Goal: Task Accomplishment & Management: Use online tool/utility

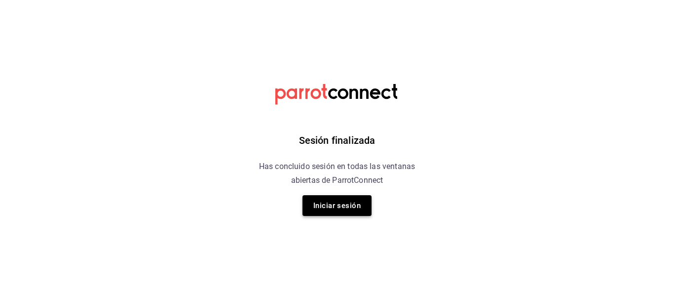
click at [345, 206] on button "Iniciar sesión" at bounding box center [337, 205] width 69 height 21
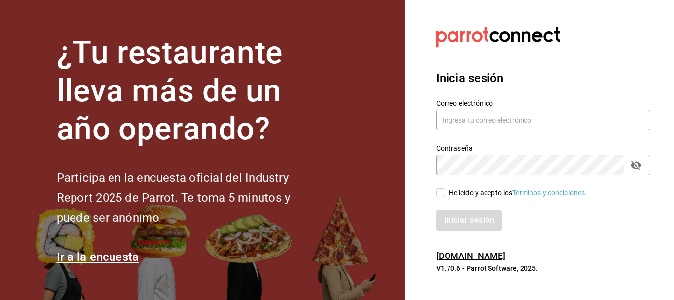
drag, startPoint x: 440, startPoint y: 191, endPoint x: 493, endPoint y: 203, distance: 54.3
click at [440, 191] on input "He leído y acepto los Términos y condiciones." at bounding box center [440, 192] width 9 height 9
checkbox input "true"
click at [472, 223] on button "Iniciar sesión" at bounding box center [469, 220] width 67 height 21
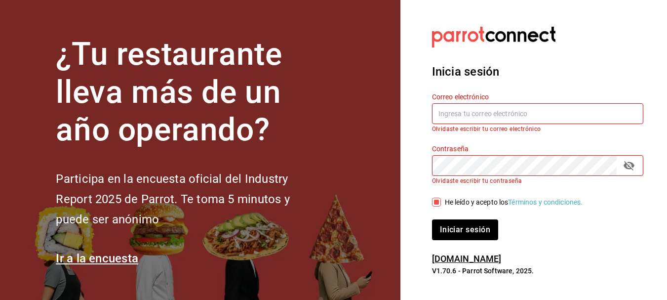
click at [443, 117] on input "text" at bounding box center [537, 113] width 211 height 21
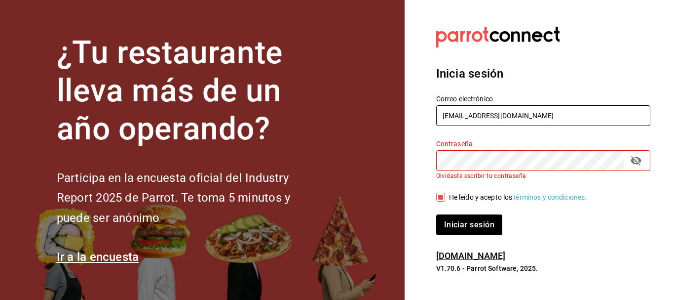
type input "jaqueline1656@gmail.com"
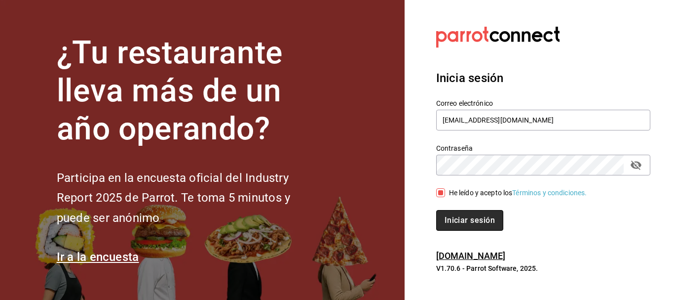
click at [489, 216] on button "Iniciar sesión" at bounding box center [469, 220] width 67 height 21
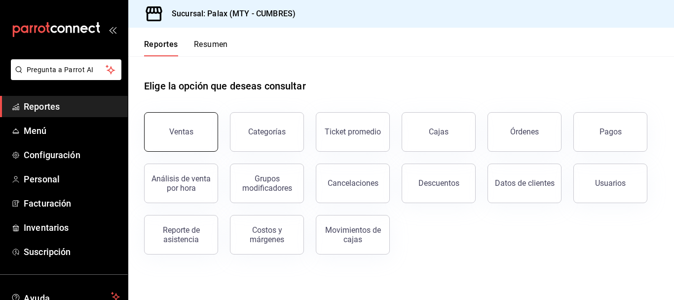
click at [190, 131] on div "Ventas" at bounding box center [181, 131] width 24 height 9
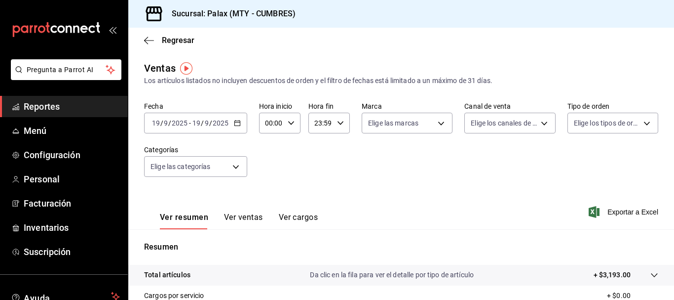
click at [237, 121] on icon "button" at bounding box center [237, 122] width 7 height 7
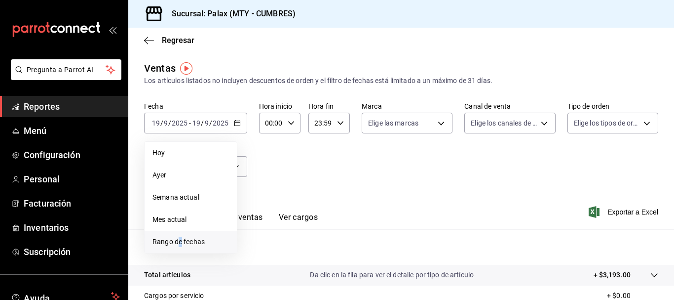
click at [180, 244] on span "Rango de fechas" at bounding box center [190, 241] width 76 height 10
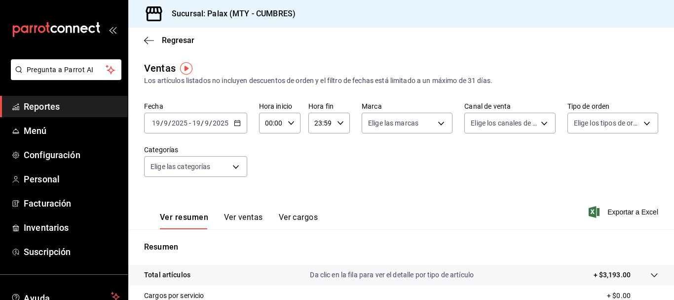
click at [293, 121] on icon "button" at bounding box center [291, 122] width 7 height 7
click at [234, 121] on div at bounding box center [337, 150] width 674 height 300
click at [241, 121] on div "[DATE] [DATE] - [DATE] [DATE]" at bounding box center [195, 123] width 103 height 21
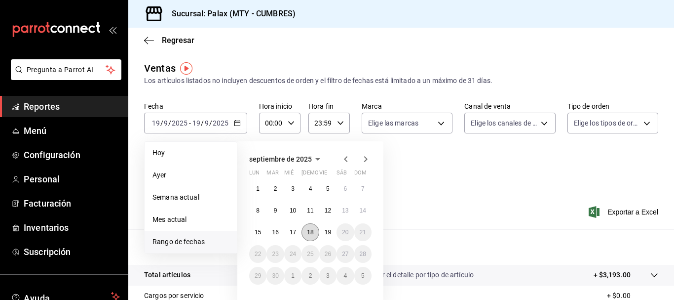
click at [314, 229] on button "18" at bounding box center [310, 232] width 17 height 18
click at [327, 231] on abbr "19" at bounding box center [328, 232] width 6 height 7
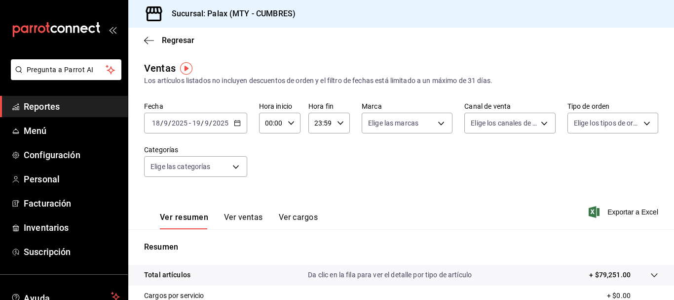
click at [290, 122] on icon "button" at bounding box center [291, 122] width 7 height 7
click at [262, 197] on button "23" at bounding box center [269, 203] width 16 height 20
type input "23:00"
click at [338, 122] on div at bounding box center [337, 150] width 674 height 300
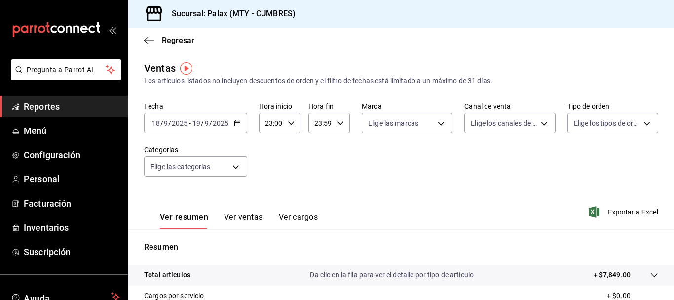
click at [338, 129] on div "23:59 Hora fin" at bounding box center [328, 123] width 41 height 21
click at [316, 167] on span "07" at bounding box center [317, 166] width 4 height 8
click at [340, 148] on span "00" at bounding box center [337, 148] width 4 height 8
type input "07:00"
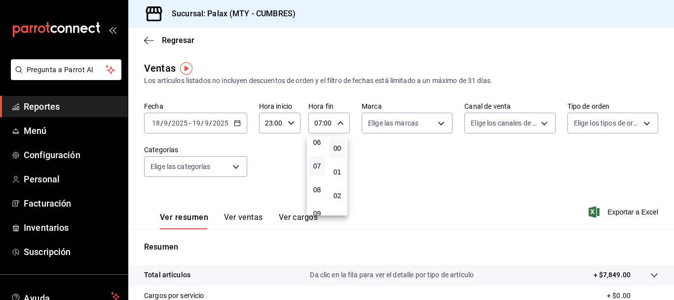
click at [273, 161] on div at bounding box center [337, 150] width 674 height 300
click at [236, 170] on body "Pregunta a Parrot AI Reportes Menú Configuración Personal Facturación Inventari…" at bounding box center [337, 150] width 674 height 300
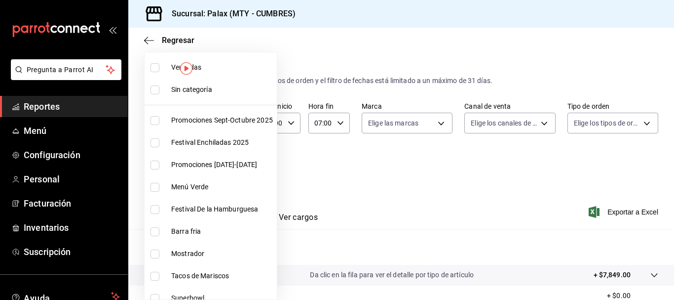
click at [157, 230] on input "checkbox" at bounding box center [155, 231] width 9 height 9
checkbox input "false"
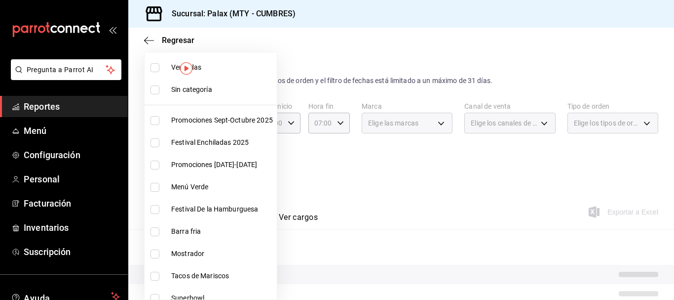
click at [157, 230] on input "checkbox" at bounding box center [155, 231] width 9 height 9
checkbox input "true"
type input "b671d4b1-34f2-4a6e-9e6f-776648da9e67"
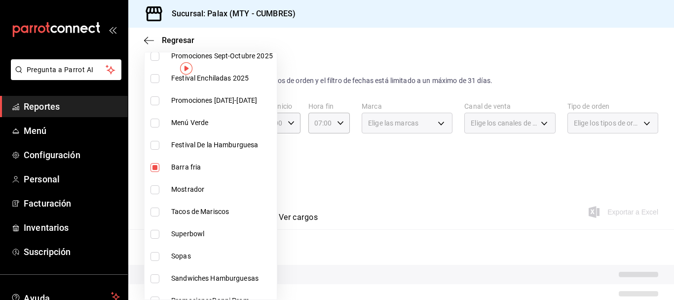
scroll to position [49, 0]
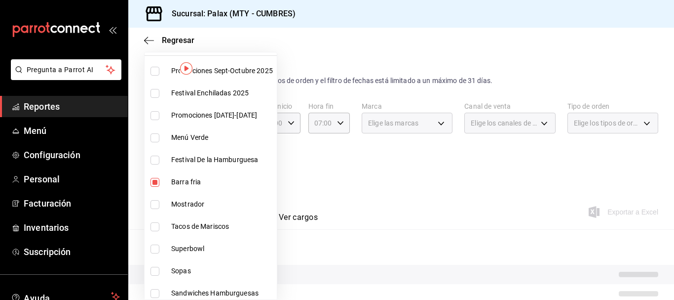
click at [156, 181] on input "checkbox" at bounding box center [155, 182] width 9 height 9
checkbox input "false"
click at [155, 204] on input "checkbox" at bounding box center [155, 204] width 9 height 9
checkbox input "true"
type input "f2dae4ce-bbab-4ca5-92d1-59dc07dbf672"
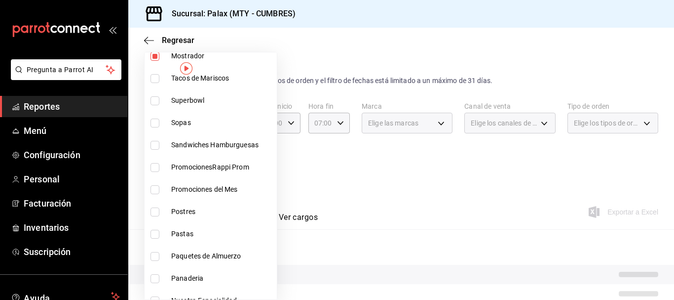
scroll to position [247, 0]
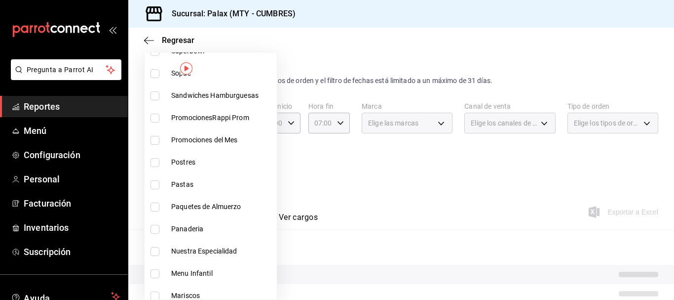
drag, startPoint x: 158, startPoint y: 226, endPoint x: 190, endPoint y: 228, distance: 31.1
click at [158, 226] on input "checkbox" at bounding box center [155, 229] width 9 height 9
checkbox input "true"
type input "f2dae4ce-bbab-4ca5-92d1-59dc07dbf672,c1857e69-1263-4738-8070-fa69687f0395"
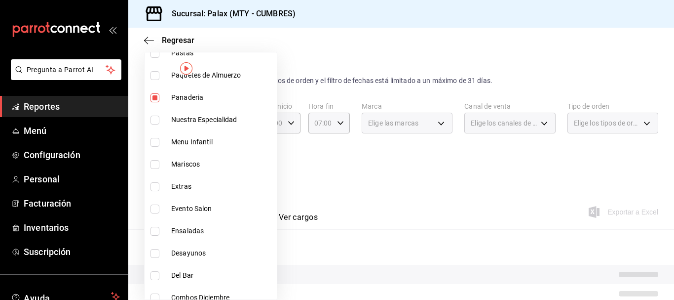
scroll to position [395, 0]
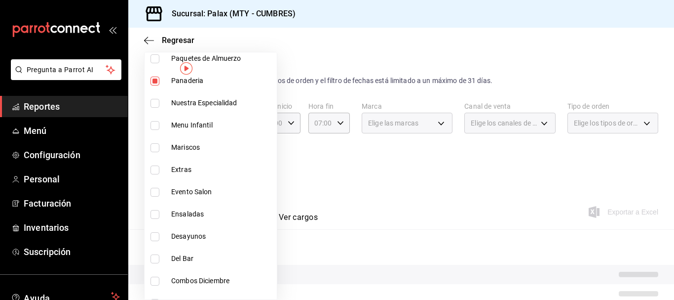
click at [154, 258] on input "checkbox" at bounding box center [155, 258] width 9 height 9
checkbox input "true"
type input "f2dae4ce-bbab-4ca5-92d1-59dc07dbf672,c1857e69-1263-4738-8070-fa69687f0395,5041f…"
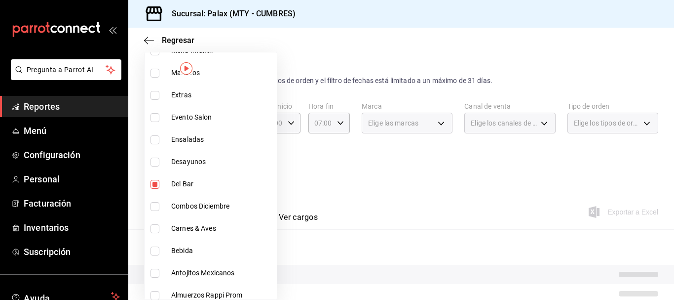
scroll to position [494, 0]
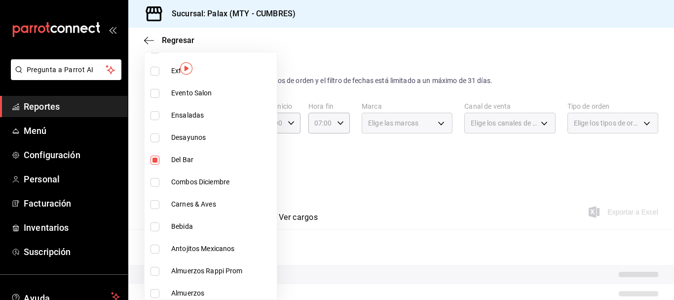
click at [153, 228] on input "checkbox" at bounding box center [155, 226] width 9 height 9
checkbox input "true"
type input "f2dae4ce-bbab-4ca5-92d1-59dc07dbf672,c1857e69-1263-4738-8070-fa69687f0395,5041f…"
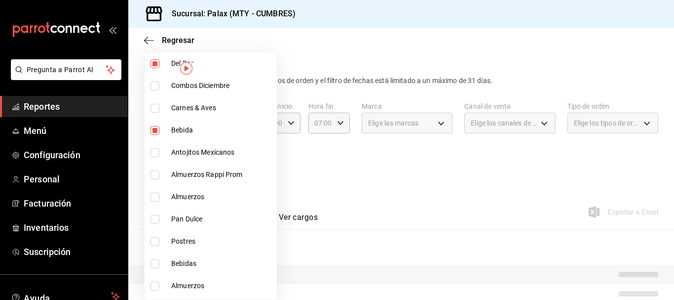
scroll to position [592, 0]
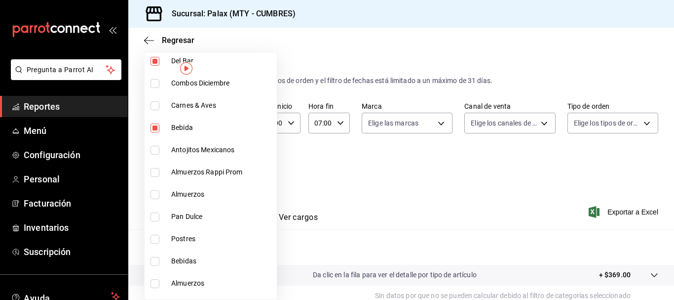
click at [155, 217] on input "checkbox" at bounding box center [155, 216] width 9 height 9
checkbox input "true"
type input "f2dae4ce-bbab-4ca5-92d1-59dc07dbf672,c1857e69-1263-4738-8070-fa69687f0395,5041f…"
click at [156, 260] on input "checkbox" at bounding box center [155, 261] width 9 height 9
checkbox input "true"
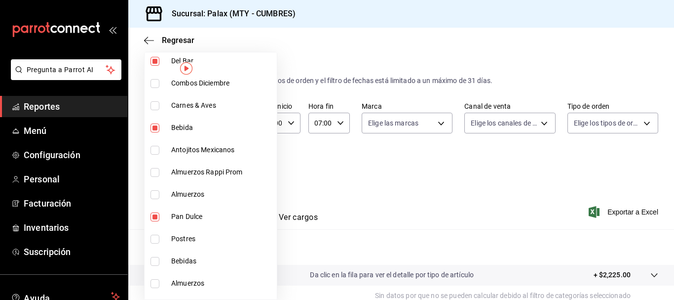
type input "f2dae4ce-bbab-4ca5-92d1-59dc07dbf672,c1857e69-1263-4738-8070-fa69687f0395,5041f…"
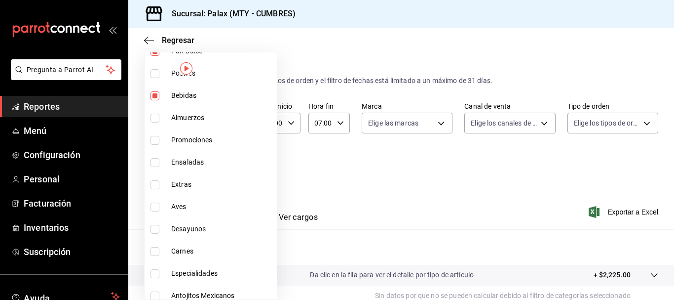
scroll to position [765, 0]
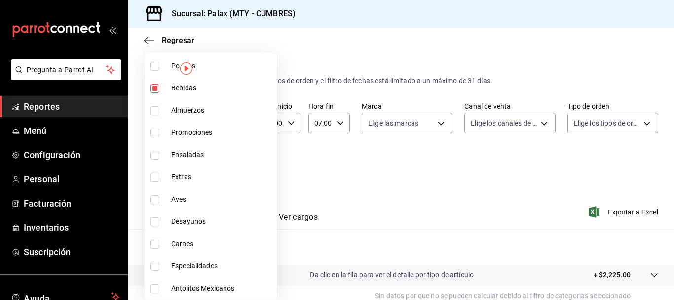
click at [317, 177] on div at bounding box center [337, 150] width 674 height 300
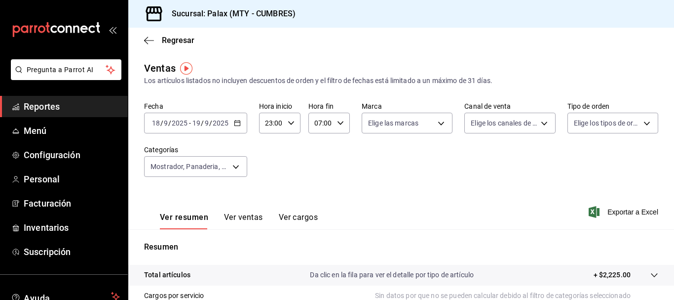
click at [242, 218] on button "Ver ventas" at bounding box center [243, 220] width 39 height 17
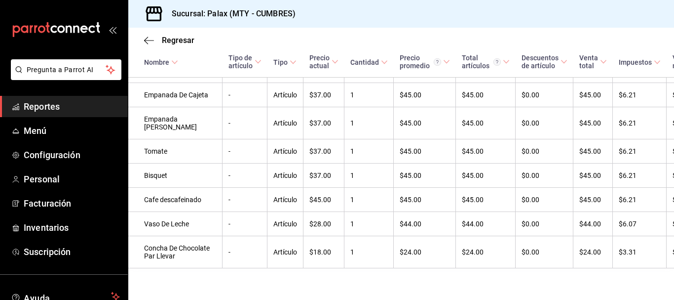
scroll to position [713, 0]
